Goal: Information Seeking & Learning: Learn about a topic

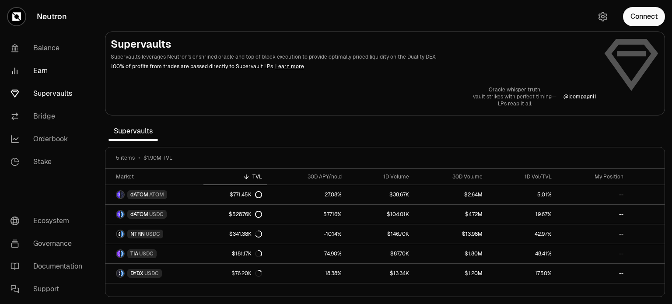
click at [38, 70] on link "Earn" at bounding box center [49, 71] width 91 height 23
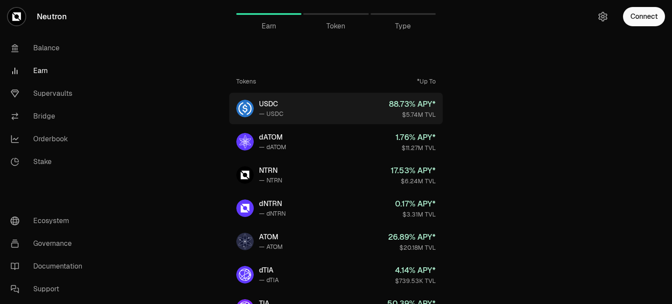
click at [270, 103] on div "USDC" at bounding box center [271, 104] width 25 height 11
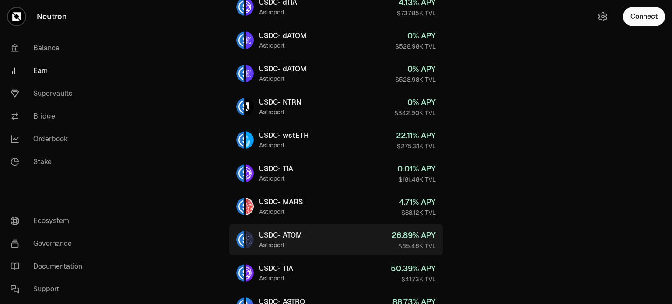
scroll to position [175, 0]
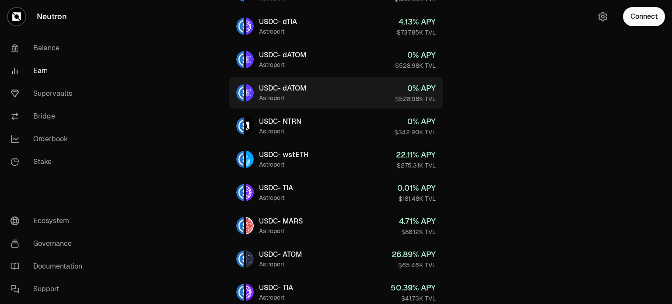
click at [292, 95] on div "Astroport" at bounding box center [282, 98] width 47 height 9
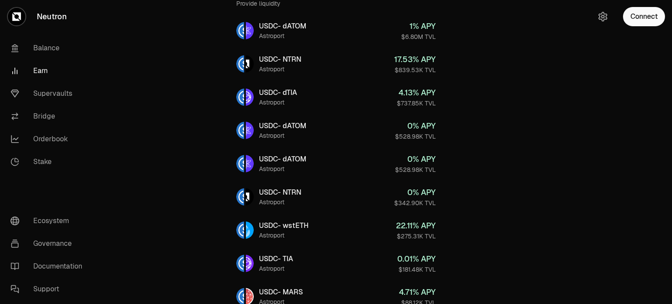
scroll to position [263, 0]
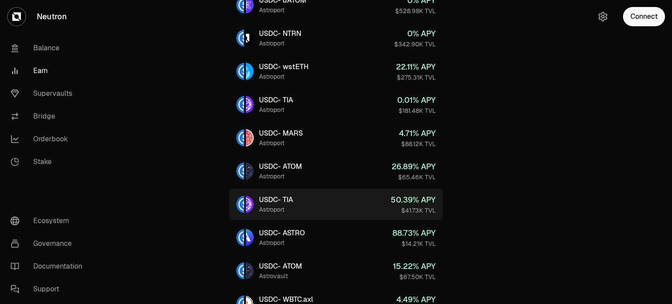
click at [287, 203] on div "USDC - TIA" at bounding box center [276, 200] width 34 height 11
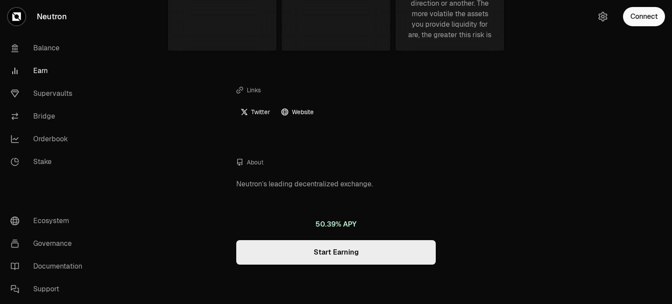
scroll to position [363, 0]
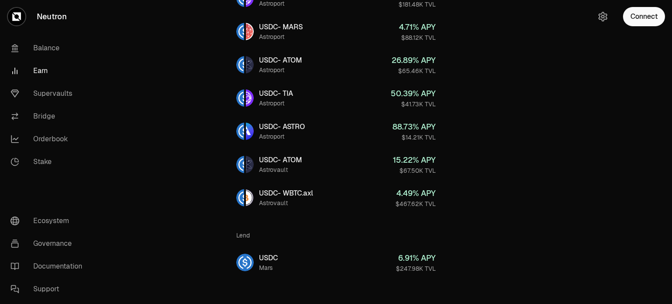
scroll to position [378, 0]
